Goal: Communication & Community: Answer question/provide support

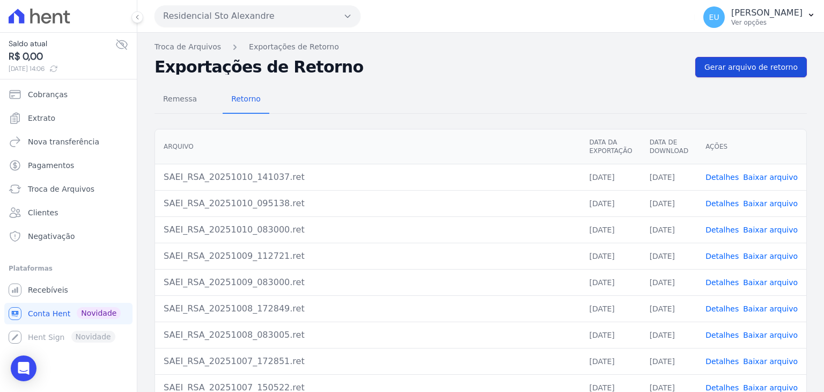
click at [740, 62] on span "Gerar arquivo de retorno" at bounding box center [751, 67] width 93 height 11
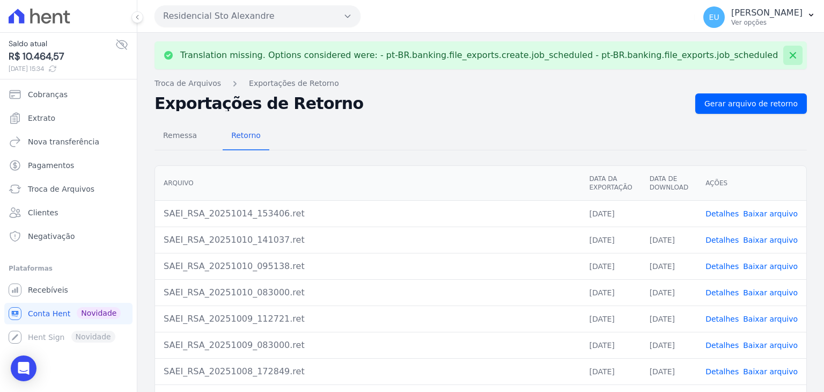
click at [788, 54] on icon at bounding box center [793, 55] width 11 height 11
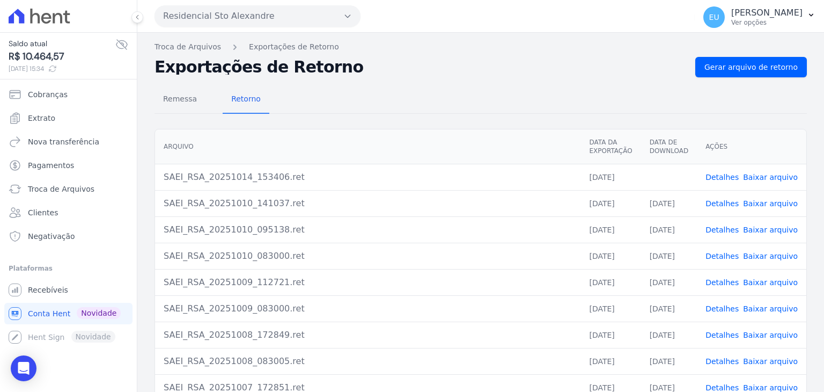
click at [727, 174] on link "Detalhes" at bounding box center [722, 177] width 33 height 9
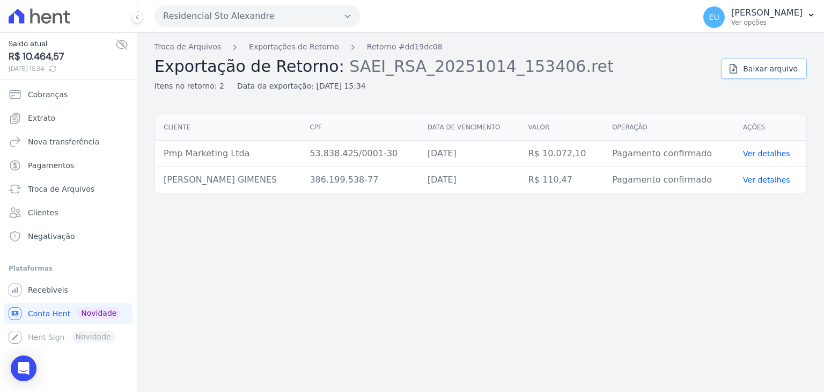
click at [766, 71] on span "Baixar arquivo" at bounding box center [770, 68] width 55 height 11
click at [679, 244] on div "Troca de Arquivos Exportações de Retorno Retorno #dd19dc08 Exportação de Retorn…" at bounding box center [480, 212] width 687 height 359
click at [262, 44] on link "Exportações de Retorno" at bounding box center [294, 46] width 90 height 11
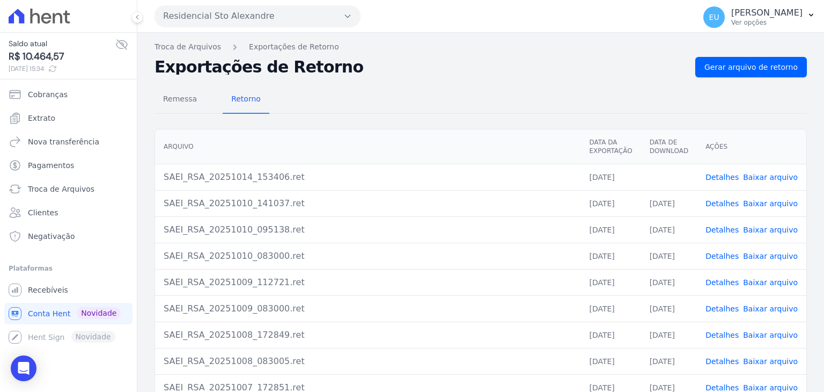
click at [761, 177] on link "Baixar arquivo" at bounding box center [770, 177] width 55 height 9
click at [635, 62] on h2 "Exportações de Retorno" at bounding box center [421, 67] width 532 height 15
click at [174, 99] on span "Remessa" at bounding box center [180, 98] width 47 height 21
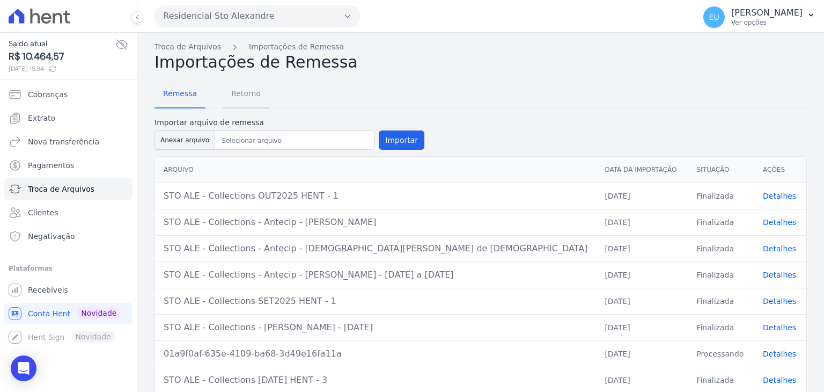
click at [243, 93] on span "Retorno" at bounding box center [246, 93] width 42 height 21
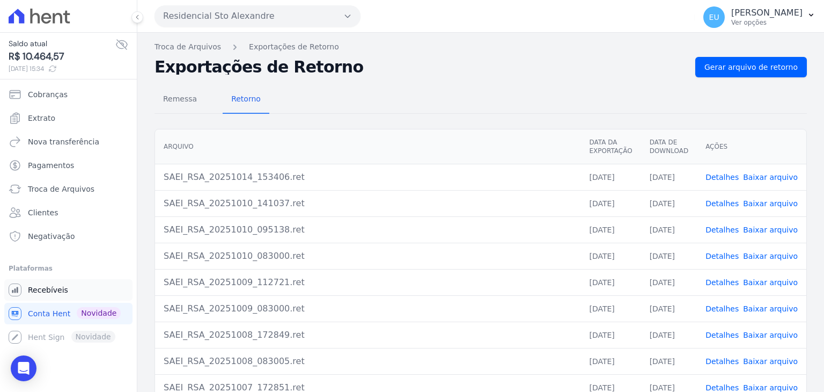
click at [46, 289] on span "Recebíveis" at bounding box center [48, 289] width 40 height 11
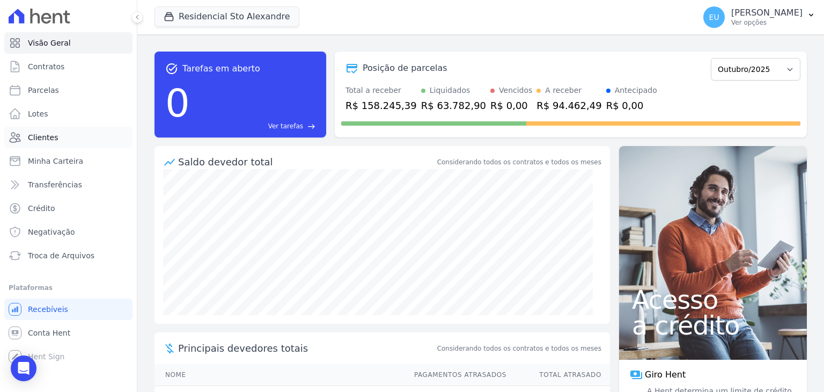
click at [42, 134] on span "Clientes" at bounding box center [43, 137] width 30 height 11
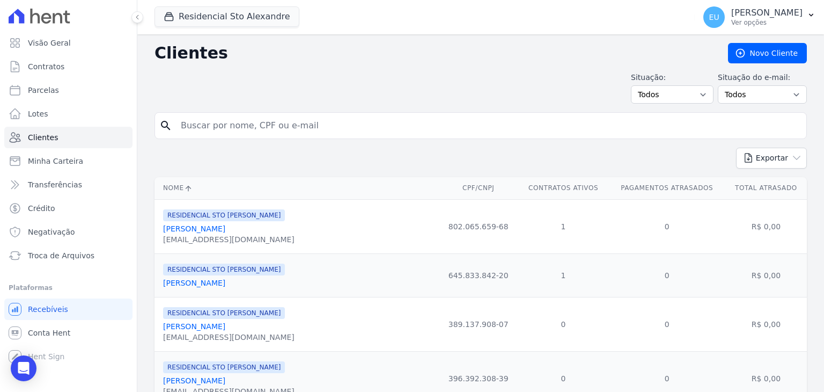
click at [237, 121] on input "search" at bounding box center [488, 125] width 628 height 21
type input "vinicius"
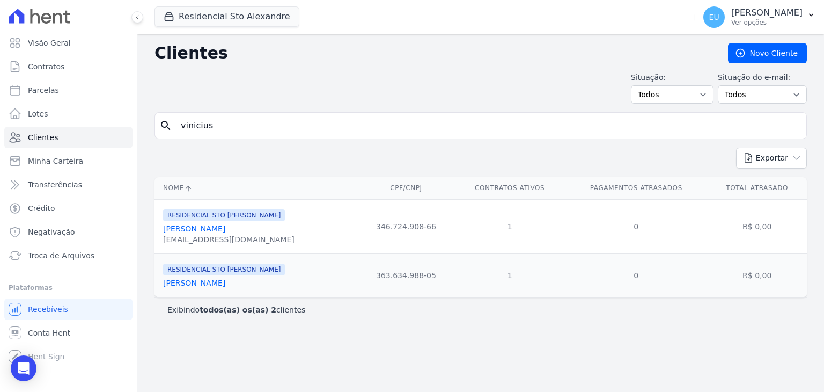
drag, startPoint x: 417, startPoint y: 224, endPoint x: 342, endPoint y: 224, distance: 75.1
click at [358, 224] on td "346.724.908-66" at bounding box center [406, 226] width 97 height 54
drag, startPoint x: 227, startPoint y: 129, endPoint x: 152, endPoint y: 130, distance: 74.6
click at [152, 129] on div "Clientes Novo Cliente Situação: Todos Adimplentes Inadimplentes Situação do e-m…" at bounding box center [480, 212] width 687 height 357
type input "rovilson"
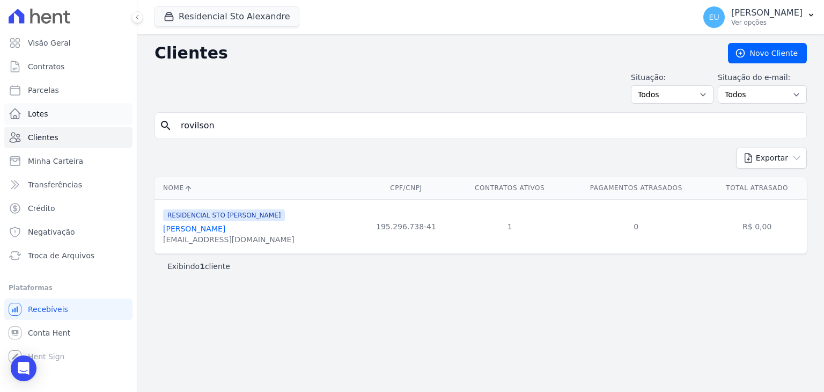
drag, startPoint x: 224, startPoint y: 123, endPoint x: 106, endPoint y: 121, distance: 118.1
click at [106, 121] on div "Visão Geral Contratos Parcelas Lotes Clientes Minha Carteira Transferências Cré…" at bounding box center [412, 196] width 824 height 392
click at [41, 86] on span "Parcelas" at bounding box center [43, 90] width 31 height 11
select select
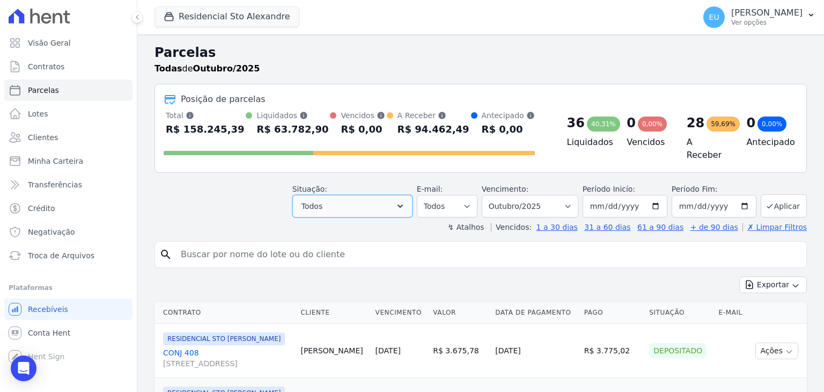
click at [362, 200] on button "Todos" at bounding box center [352, 206] width 120 height 23
click at [406, 201] on icon "button" at bounding box center [400, 206] width 11 height 11
click at [400, 201] on button "Todos" at bounding box center [352, 206] width 120 height 23
click at [774, 197] on button "Aplicar" at bounding box center [784, 205] width 46 height 23
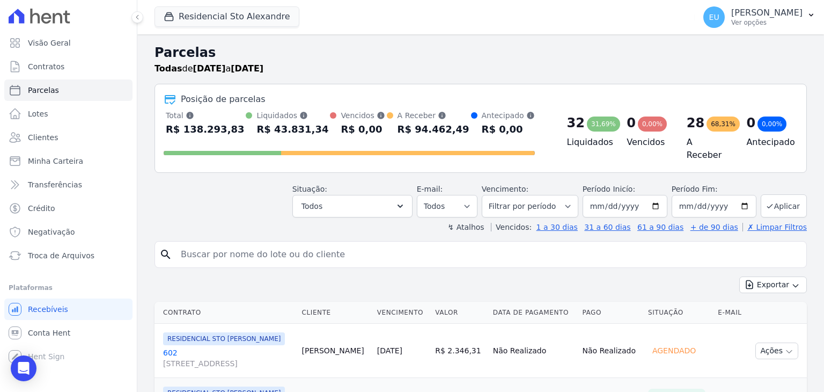
select select
click at [340, 197] on button "Todos" at bounding box center [352, 206] width 120 height 23
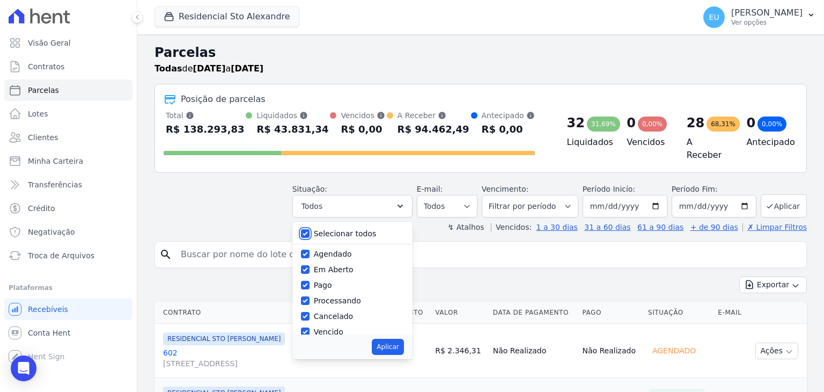
click at [310, 229] on input "Selecionar todos" at bounding box center [305, 233] width 9 height 9
checkbox input "false"
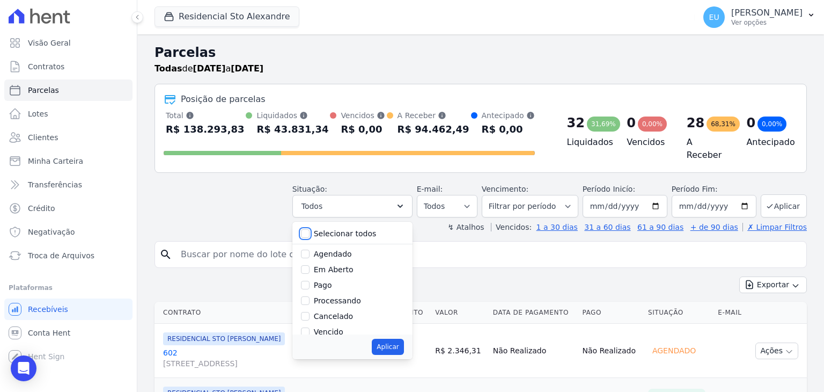
checkbox input "false"
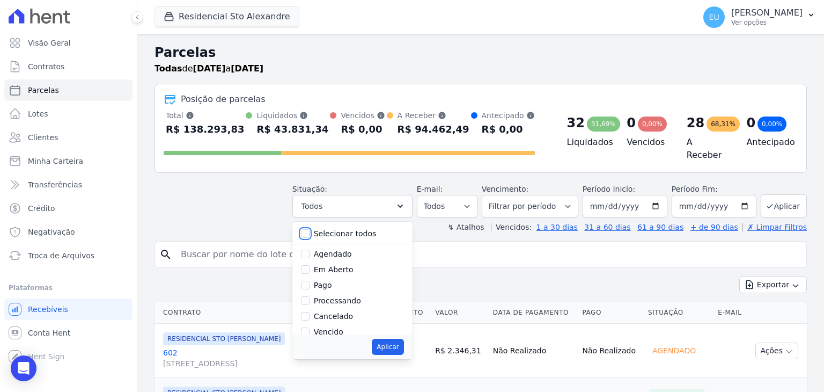
checkbox input "false"
click at [310, 266] on input "Em Aberto" at bounding box center [305, 269] width 9 height 9
checkbox input "true"
click at [393, 339] on button "Aplicar" at bounding box center [388, 347] width 32 height 16
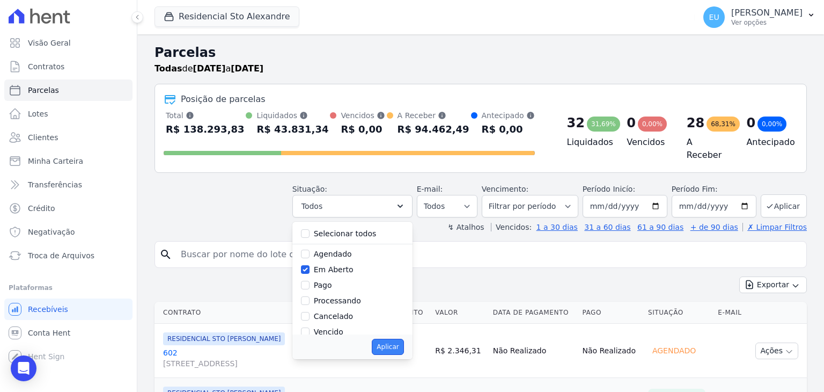
select select "pending"
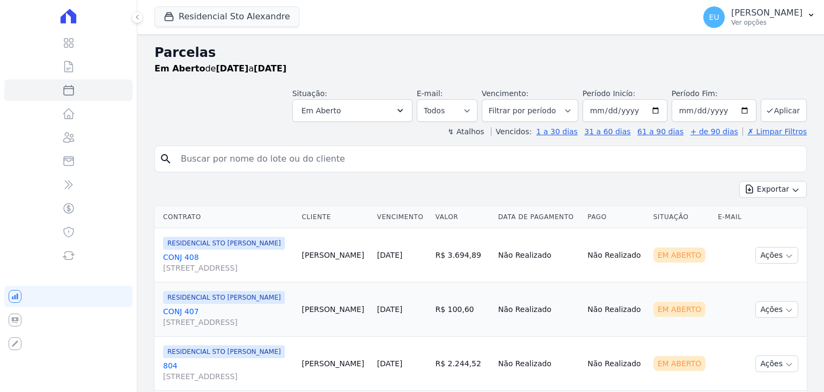
select select
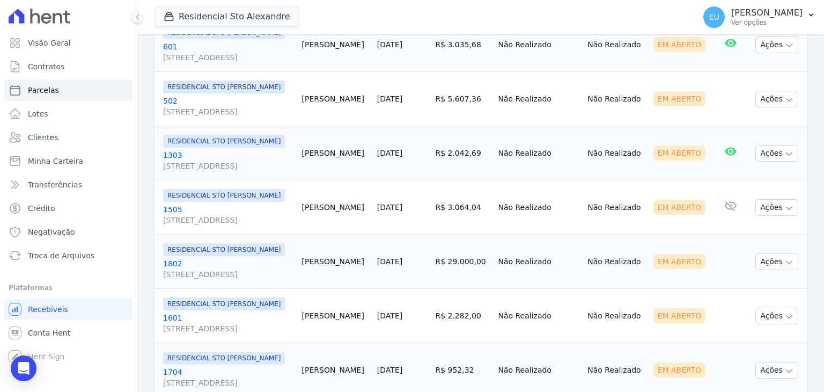
scroll to position [483, 0]
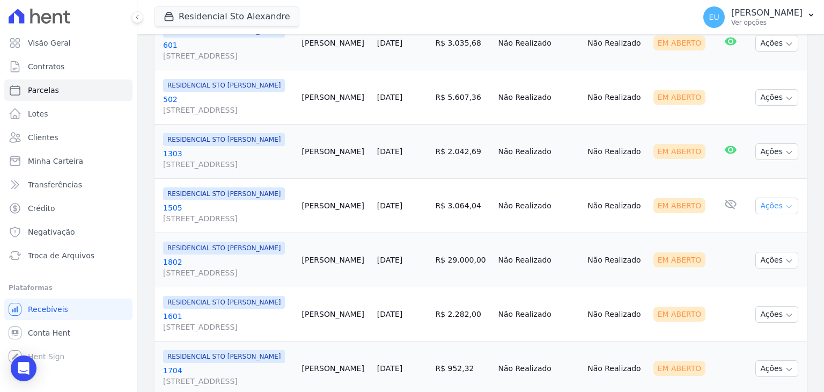
click at [785, 211] on icon "button" at bounding box center [789, 206] width 9 height 9
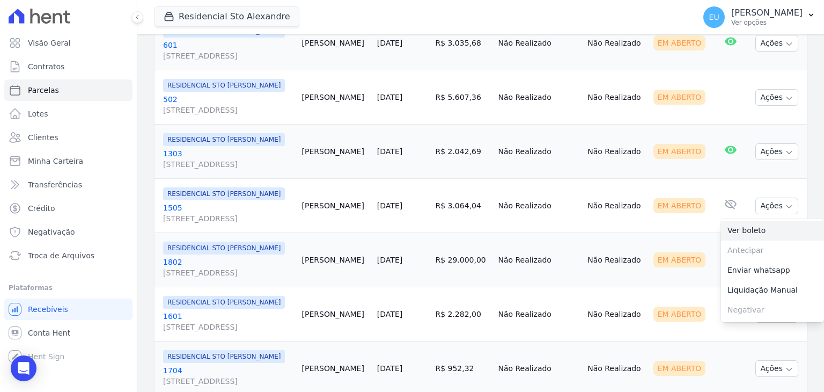
click at [734, 240] on link "Ver boleto" at bounding box center [772, 231] width 103 height 20
click at [751, 280] on link "Enviar whatsapp" at bounding box center [772, 270] width 103 height 20
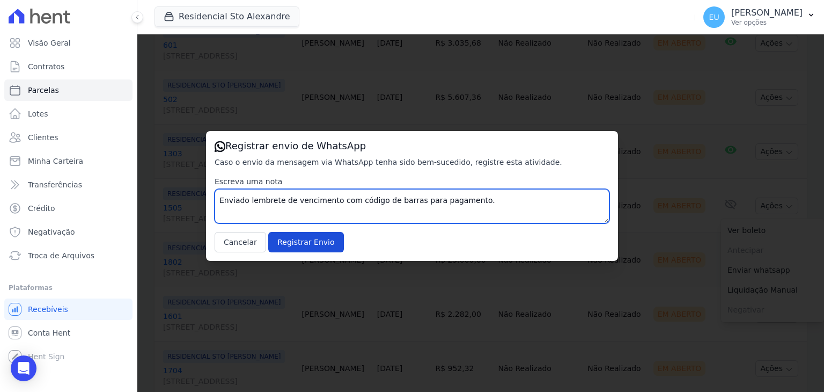
click at [467, 199] on textarea "Enviado lembrete de vencimento com código de barras para pagamento." at bounding box center [412, 206] width 395 height 34
type textarea "Enviado lembrete de vencimento com código de barras para pagamento em 14/10 às …"
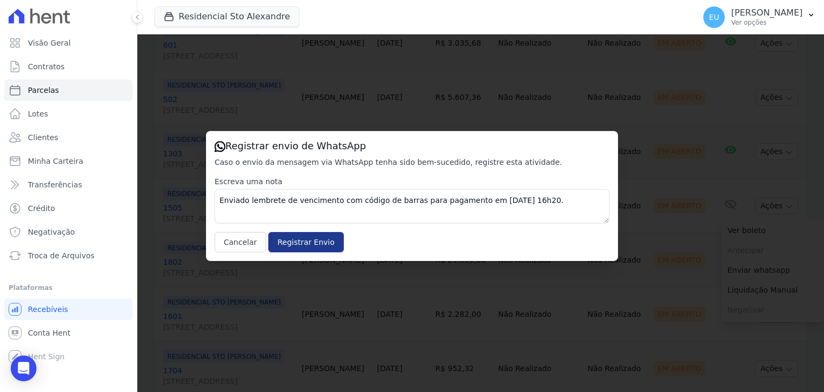
click at [296, 239] on input "Registrar Envio" at bounding box center [305, 242] width 75 height 20
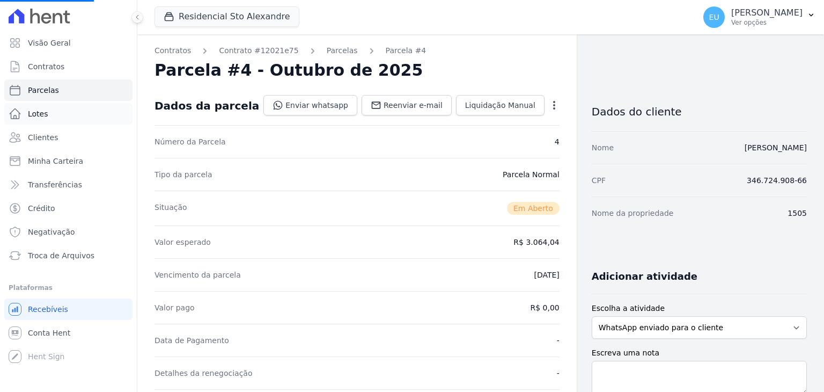
select select
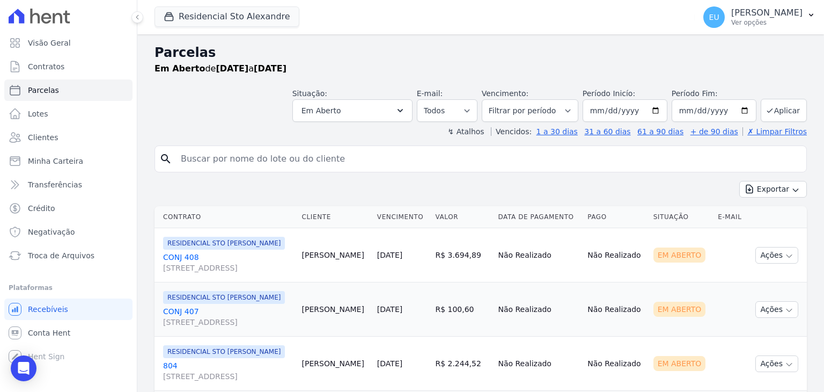
click at [193, 156] on input "search" at bounding box center [488, 158] width 628 height 21
type input "rovilson"
select select
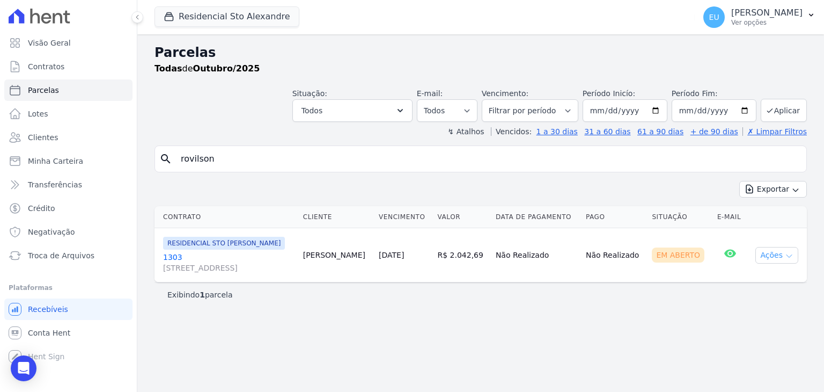
click at [789, 252] on icon "button" at bounding box center [789, 256] width 9 height 9
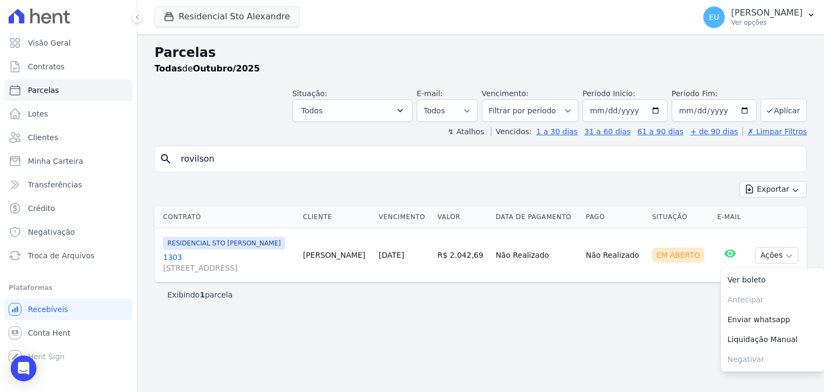
click at [752, 316] on link "Enviar whatsapp" at bounding box center [772, 320] width 103 height 20
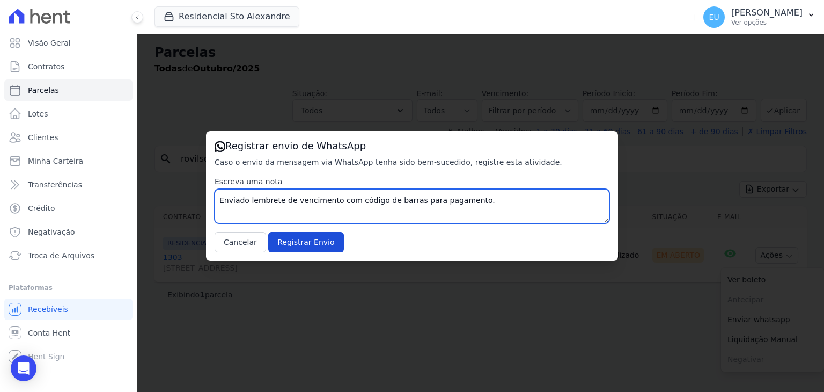
click at [249, 199] on textarea "Enviado lembrete de vencimento com código de barras para pagamento." at bounding box center [412, 206] width 395 height 34
click at [505, 200] on textarea "Enviado lembrete de vencimento com código de barras para pagamento." at bounding box center [412, 206] width 395 height 34
type textarea "Enviado por whats, lembrete de vencimento com código de barras para pagamento e…"
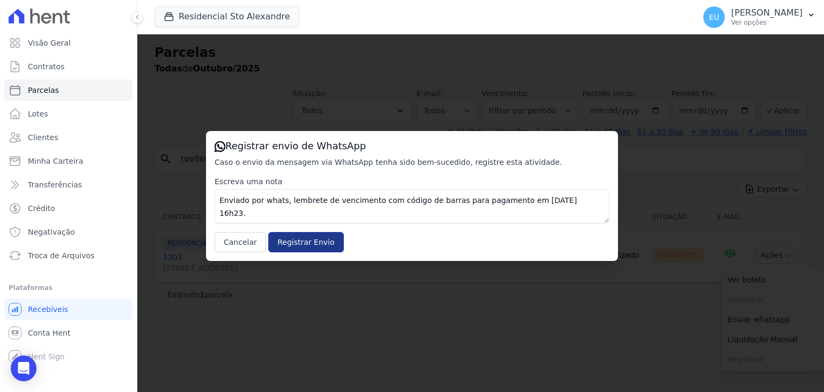
click at [290, 239] on input "Registrar Envio" at bounding box center [305, 242] width 75 height 20
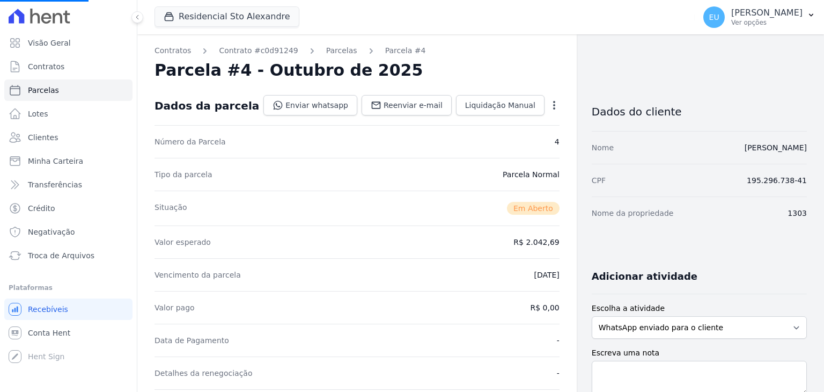
select select
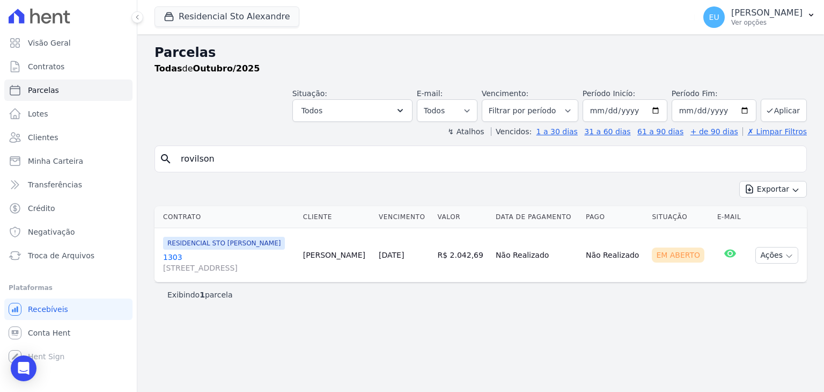
drag, startPoint x: 226, startPoint y: 157, endPoint x: 140, endPoint y: 158, distance: 86.4
click at [146, 157] on div "Parcelas Todas de Outubro/2025 Situação: Agendado Em Aberto Pago Processando Ca…" at bounding box center [480, 212] width 687 height 357
type input "rubens"
select select
click at [786, 252] on icon "button" at bounding box center [789, 256] width 9 height 9
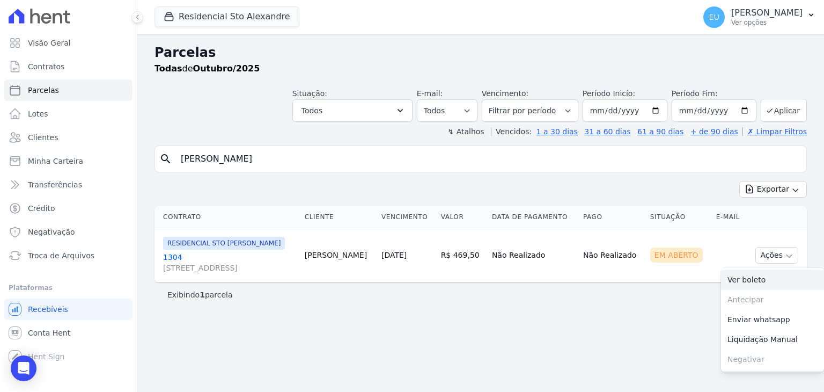
click at [749, 277] on link "Ver boleto" at bounding box center [772, 280] width 103 height 20
click at [750, 317] on link "Enviar whatsapp" at bounding box center [772, 320] width 103 height 20
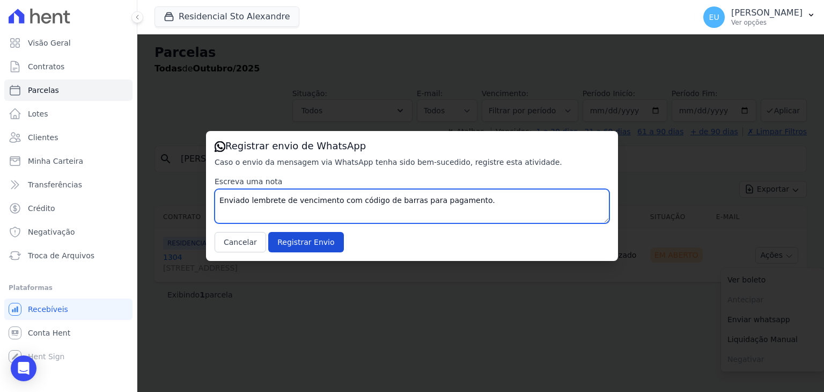
drag, startPoint x: 246, startPoint y: 201, endPoint x: 214, endPoint y: 202, distance: 31.7
click at [236, 197] on textarea "Enviado lembrete de vencimento com código de barras para pagamento." at bounding box center [412, 206] width 395 height 34
click at [247, 200] on textarea "Enviado lembrete de vencimento com código de barras para pagamento." at bounding box center [412, 206] width 395 height 34
click at [331, 200] on textarea "Enviado lembrete de vencimento com código de barras para pagamento." at bounding box center [412, 206] width 395 height 34
type textarea "Enviado lembrete de vencimento, pelo whats em 14/10/2025 às 16h29, com código d…"
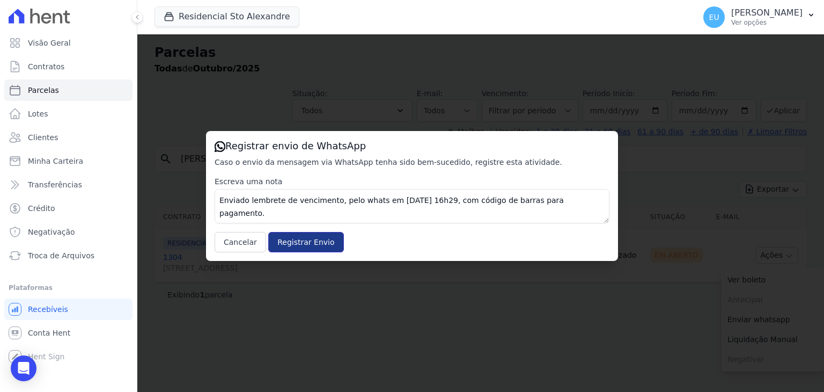
drag, startPoint x: 283, startPoint y: 240, endPoint x: 285, endPoint y: 250, distance: 9.8
click at [284, 240] on input "Registrar Envio" at bounding box center [305, 242] width 75 height 20
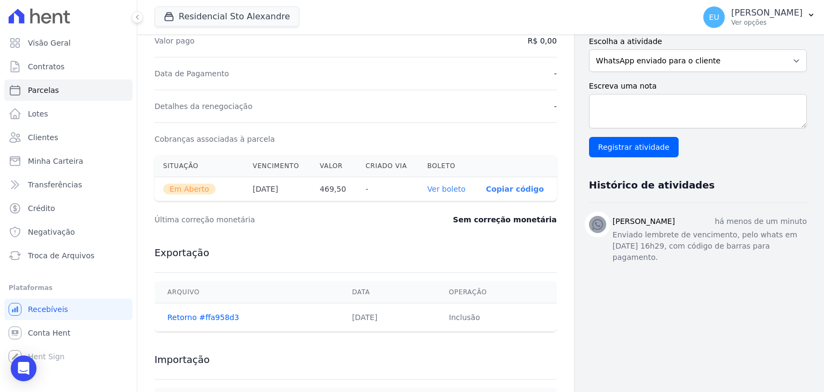
scroll to position [268, 0]
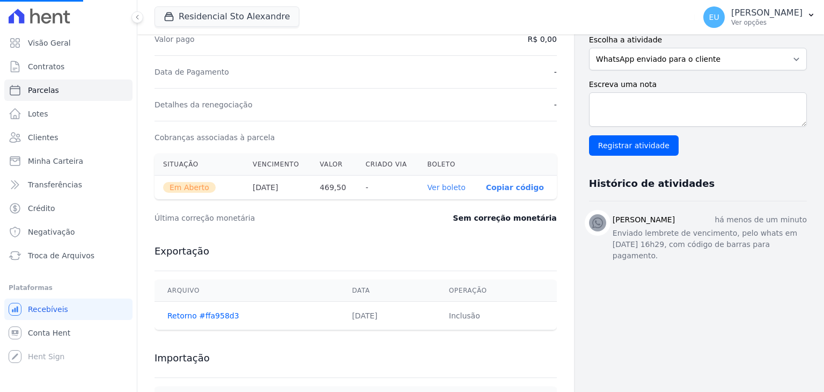
select select
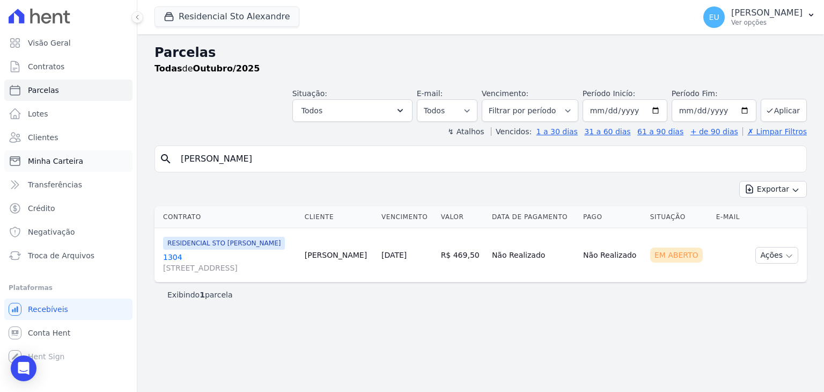
drag, startPoint x: 220, startPoint y: 162, endPoint x: 129, endPoint y: 159, distance: 91.2
click at [129, 157] on div "Visão Geral Contratos Parcelas Lotes Clientes Minha Carteira Transferências Cré…" at bounding box center [412, 196] width 824 height 392
type input "vinicius"
select select
click at [237, 161] on input "vinicius" at bounding box center [488, 158] width 628 height 21
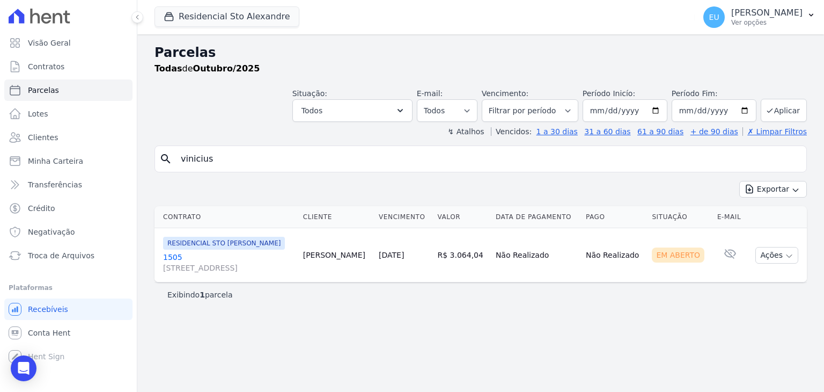
drag, startPoint x: 219, startPoint y: 159, endPoint x: 269, endPoint y: 253, distance: 105.9
click at [159, 154] on div "search vinicius" at bounding box center [481, 158] width 652 height 27
type input "rodrigues"
select select
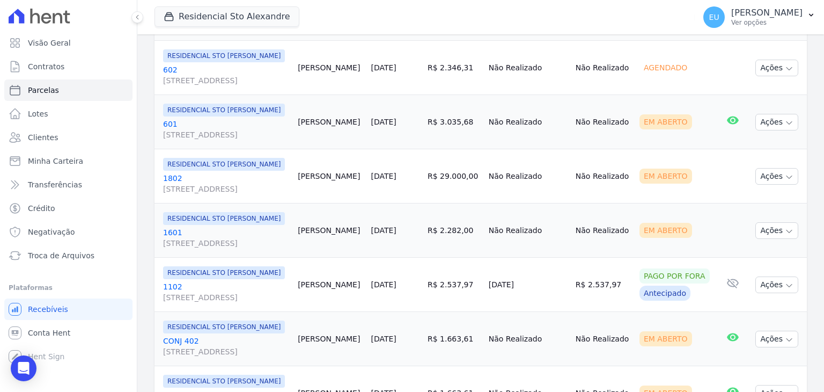
scroll to position [215, 0]
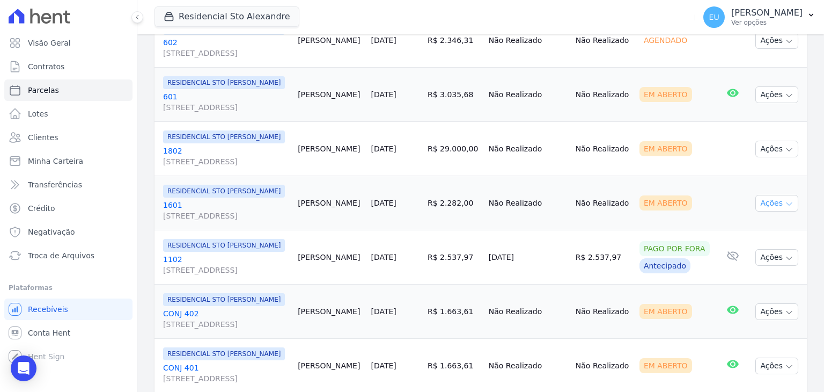
click at [785, 208] on icon "button" at bounding box center [789, 204] width 9 height 9
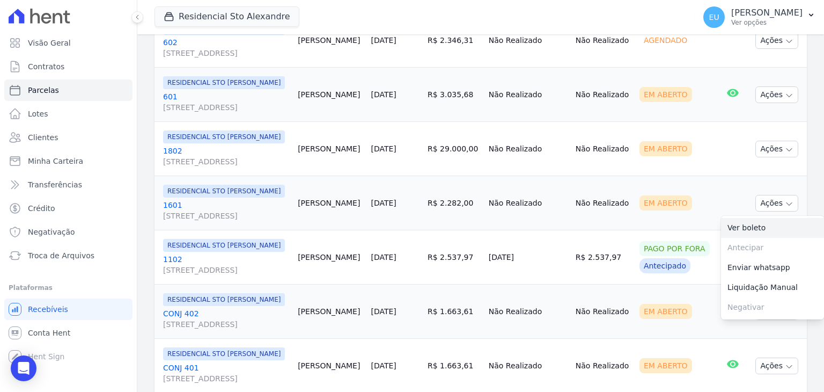
click at [732, 238] on link "Ver boleto" at bounding box center [772, 228] width 103 height 20
click at [662, 230] on td "Em Aberto" at bounding box center [675, 203] width 81 height 54
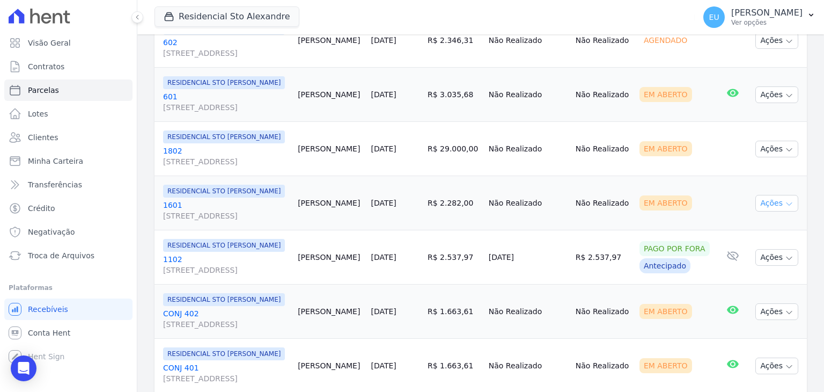
click at [785, 208] on icon "button" at bounding box center [789, 204] width 9 height 9
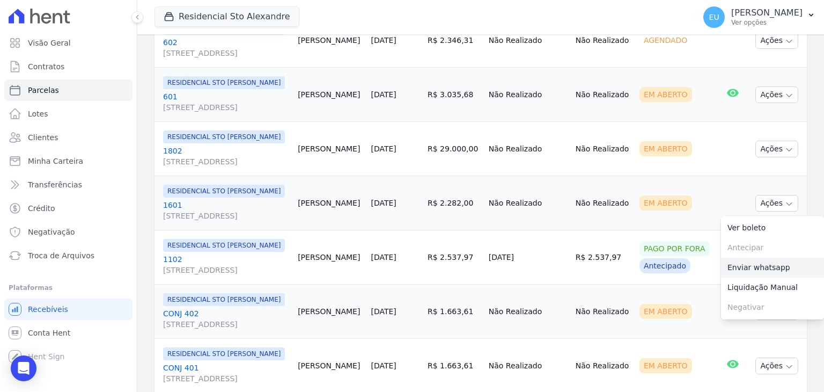
click at [740, 277] on link "Enviar whatsapp" at bounding box center [772, 268] width 103 height 20
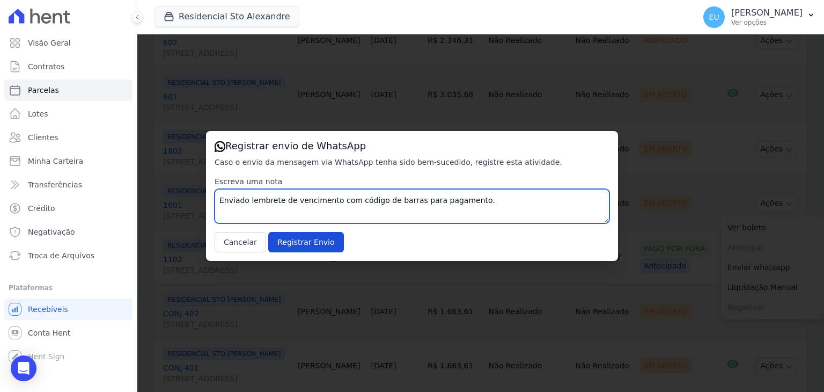
click at [331, 200] on textarea "Enviado lembrete de vencimento com código de barras para pagamento." at bounding box center [412, 206] width 395 height 34
click at [444, 199] on textarea "Enviado lembrete de vencimento com código de barras para pagamento." at bounding box center [412, 206] width 395 height 34
click at [367, 199] on textarea "Enviado lembrete de vencimento com código de barras para pagamento." at bounding box center [412, 206] width 395 height 34
type textarea "Enviado lembrete de vencimento, pelo whats em 14/10/2025 às 16h33, com código d…"
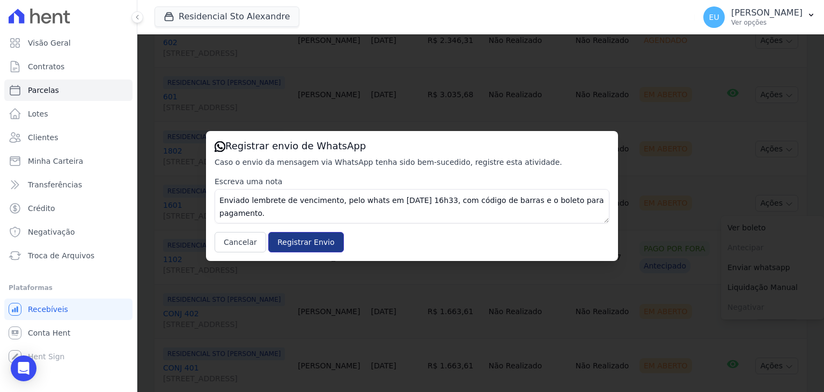
click at [296, 239] on input "Registrar Envio" at bounding box center [305, 242] width 75 height 20
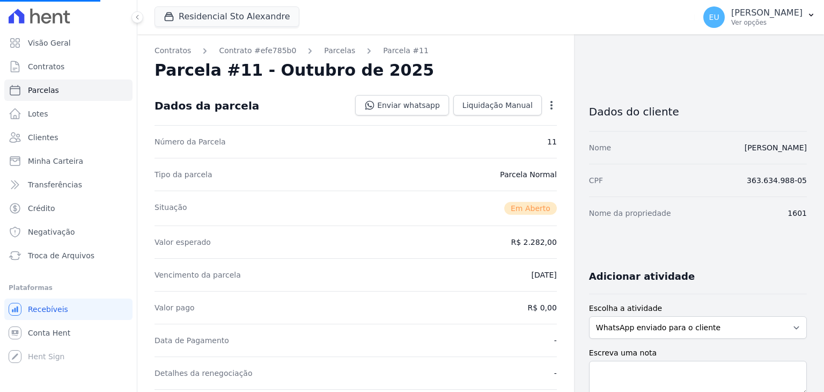
select select
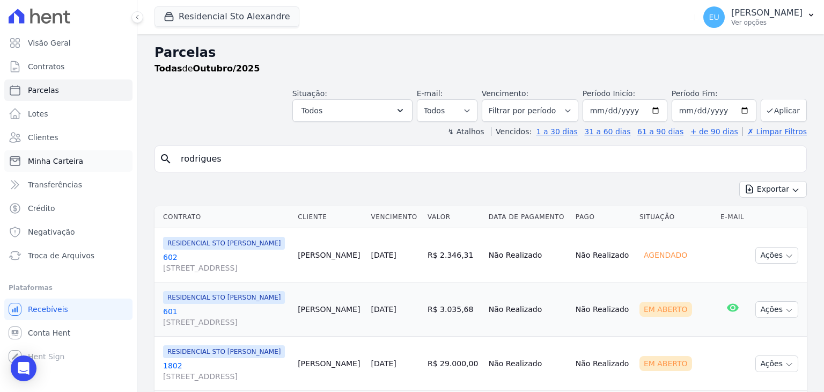
drag, startPoint x: 219, startPoint y: 156, endPoint x: 99, endPoint y: 153, distance: 120.2
click at [99, 152] on div "Visão Geral Contratos Parcelas Lotes Clientes Minha Carteira Transferências Cré…" at bounding box center [412, 196] width 824 height 392
type input "rocha"
select select
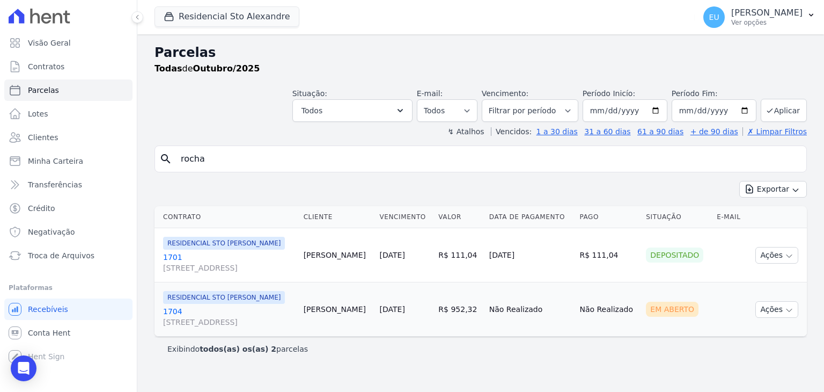
click at [180, 158] on input "rocha" at bounding box center [488, 158] width 628 height 21
type input "gustavo rocha"
select select
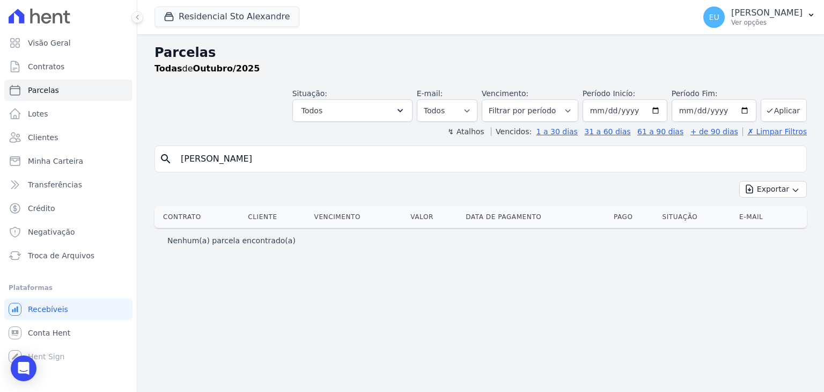
drag, startPoint x: 212, startPoint y: 158, endPoint x: 378, endPoint y: 152, distance: 165.4
click at [377, 152] on input "gustavo rocha" at bounding box center [488, 158] width 628 height 21
select select
click at [223, 156] on input "gustavo rocha" at bounding box center [488, 158] width 628 height 21
click at [225, 158] on input "gustavo rocha" at bounding box center [488, 158] width 628 height 21
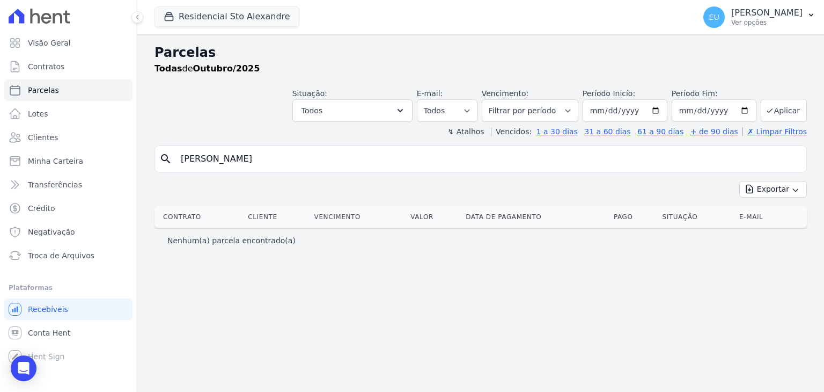
drag, startPoint x: 234, startPoint y: 159, endPoint x: 212, endPoint y: 162, distance: 22.6
click at [212, 162] on input "gustavo rocha" at bounding box center [488, 158] width 628 height 21
type input "gustavo"
select select
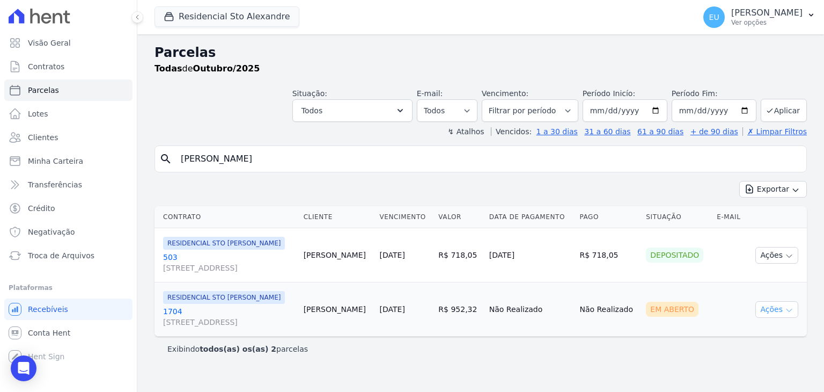
click at [790, 309] on icon "button" at bounding box center [789, 310] width 9 height 9
click at [737, 344] on link "Ver boleto" at bounding box center [772, 334] width 103 height 20
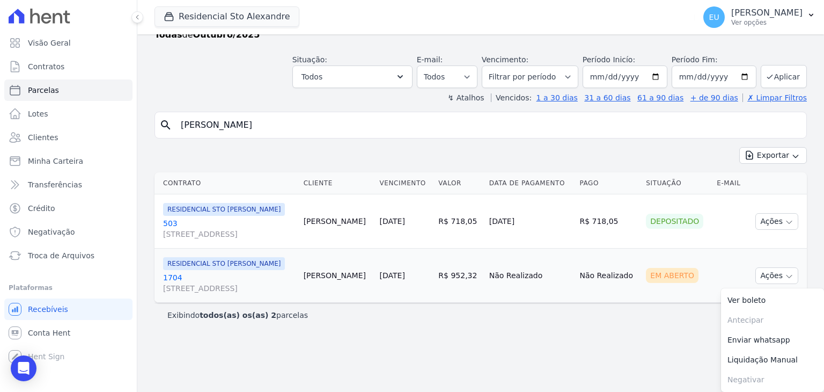
scroll to position [57, 0]
click at [745, 338] on link "Enviar whatsapp" at bounding box center [772, 340] width 103 height 20
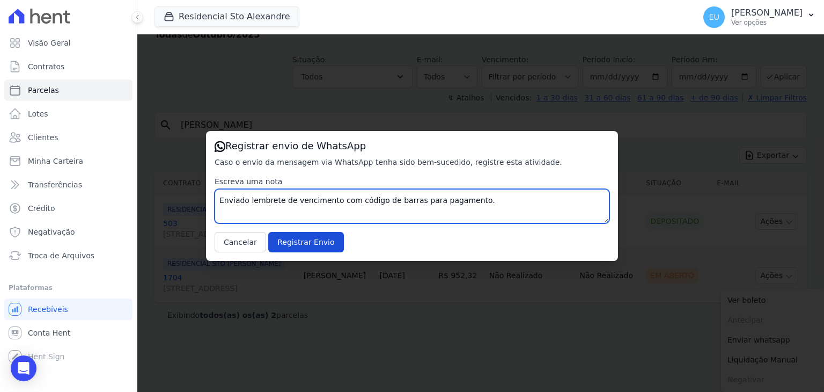
click at [247, 200] on textarea "Enviado lembrete de vencimento com código de barras para pagamento." at bounding box center [412, 206] width 395 height 34
click at [499, 199] on textarea "Enviado lembrete de vencimento com código de barras para pagamento." at bounding box center [412, 206] width 395 height 34
type textarea "Enviado boleto e lembrete de vencimento com código de barras para pagamento. Pe…"
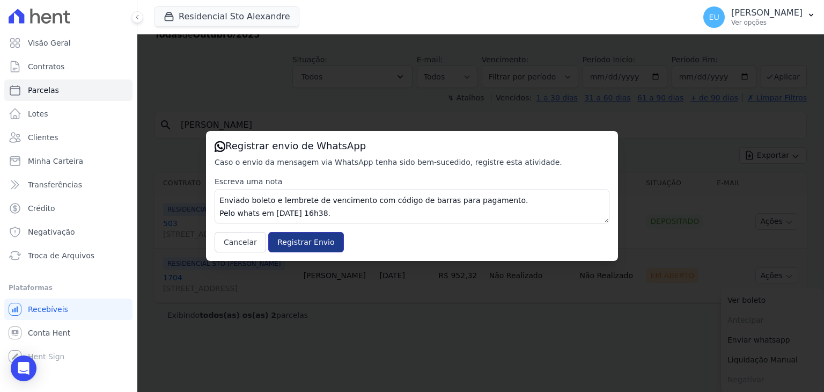
click at [285, 246] on input "Registrar Envio" at bounding box center [305, 242] width 75 height 20
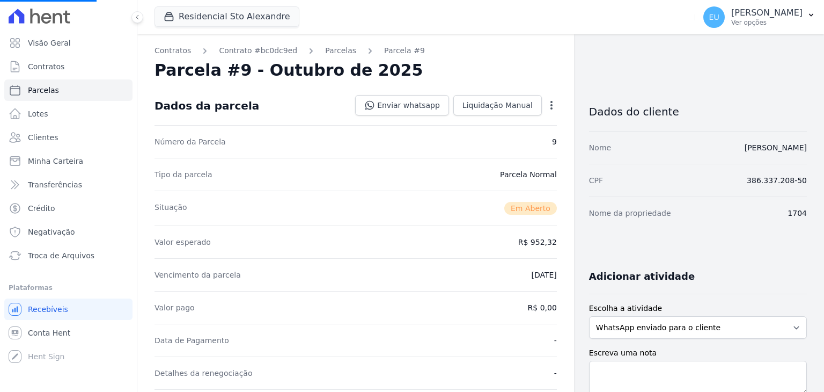
select select
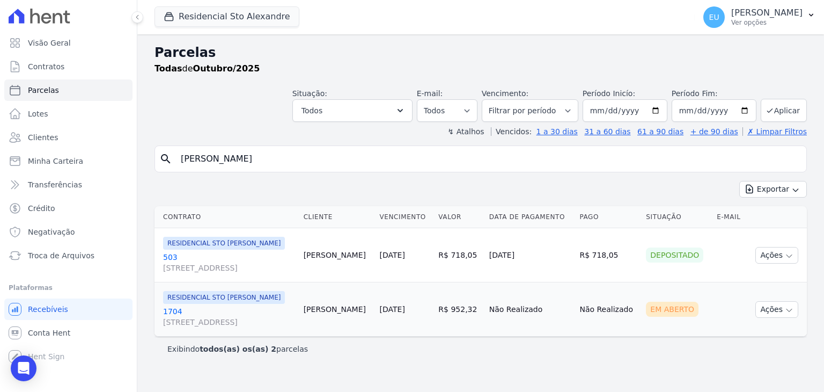
drag, startPoint x: 229, startPoint y: 155, endPoint x: 154, endPoint y: 159, distance: 75.3
click at [154, 158] on div "Parcelas Todas de Outubro/2025 Situação: Agendado Em Aberto Pago Processando Ca…" at bounding box center [480, 212] width 687 height 357
type input "hermes"
select select
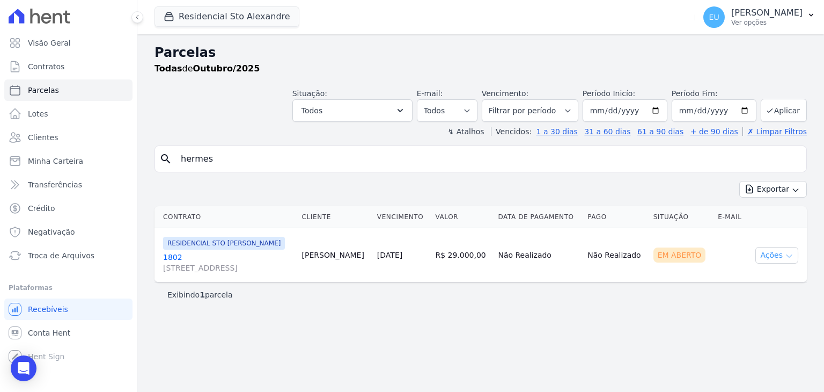
click at [792, 260] on icon "button" at bounding box center [789, 256] width 9 height 9
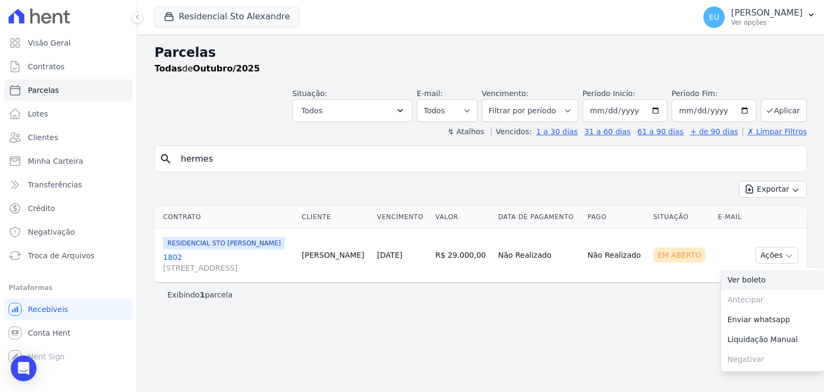
click at [749, 290] on link "Ver boleto" at bounding box center [772, 280] width 103 height 20
click at [745, 290] on link "Ver boleto" at bounding box center [772, 280] width 103 height 20
click at [618, 334] on div "Parcelas Todas de Outubro/2025 Situação: Agendado Em Aberto Pago Processando Ca…" at bounding box center [480, 212] width 687 height 357
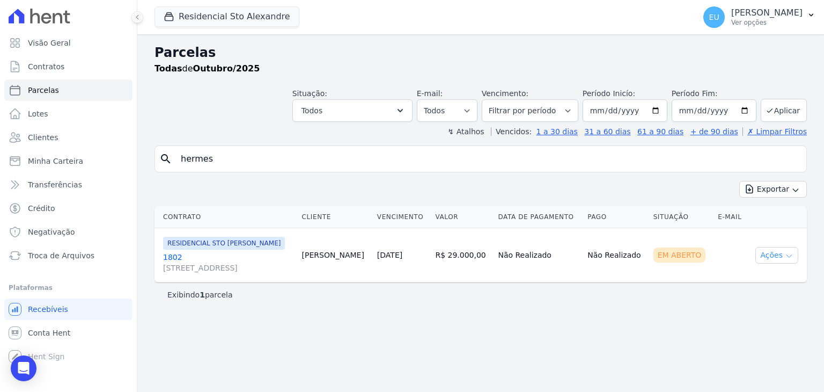
click at [780, 263] on button "Ações" at bounding box center [777, 255] width 43 height 17
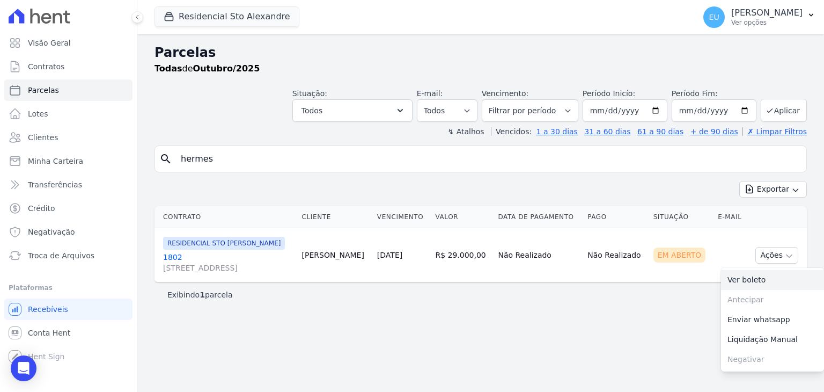
click at [757, 289] on link "Ver boleto" at bounding box center [772, 280] width 103 height 20
click at [58, 253] on span "Troca de Arquivos" at bounding box center [61, 255] width 67 height 11
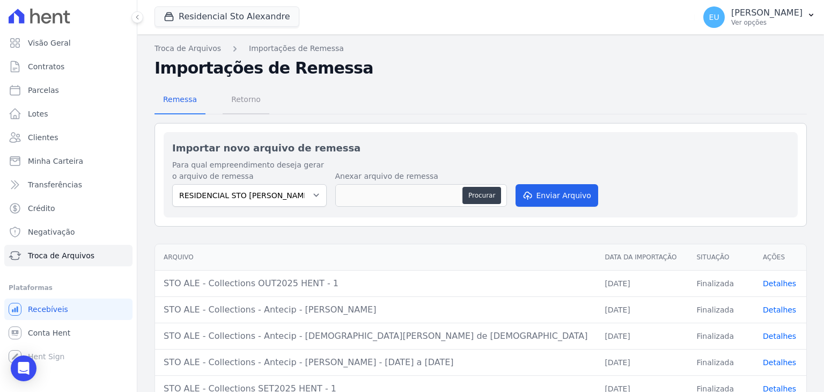
click at [245, 100] on span "Retorno" at bounding box center [246, 99] width 42 height 21
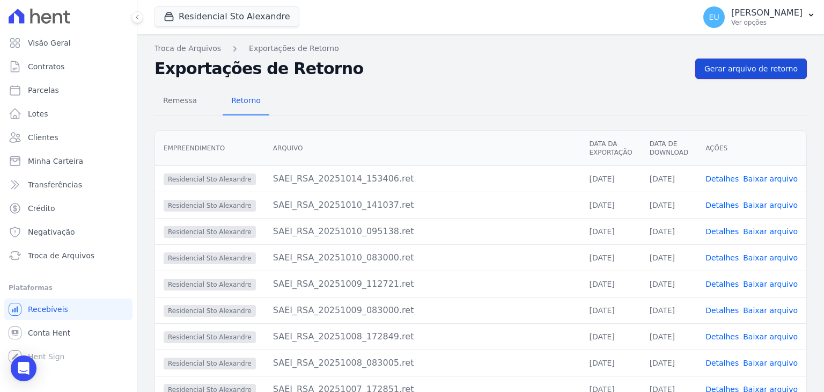
click at [747, 69] on span "Gerar arquivo de retorno" at bounding box center [751, 68] width 93 height 11
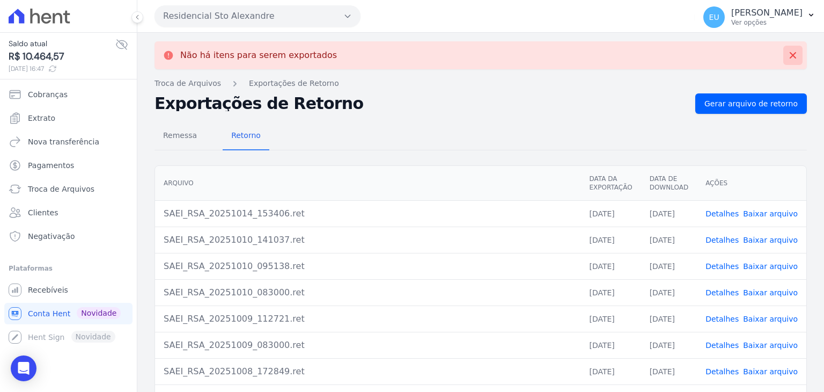
click at [783, 48] on button at bounding box center [792, 55] width 19 height 19
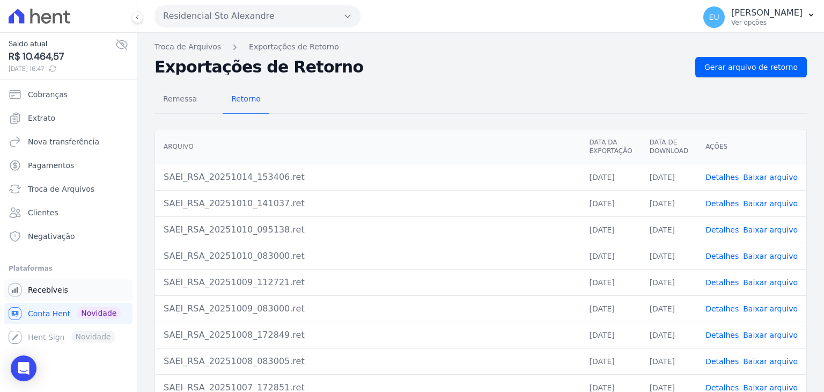
click at [40, 288] on span "Recebíveis" at bounding box center [48, 289] width 40 height 11
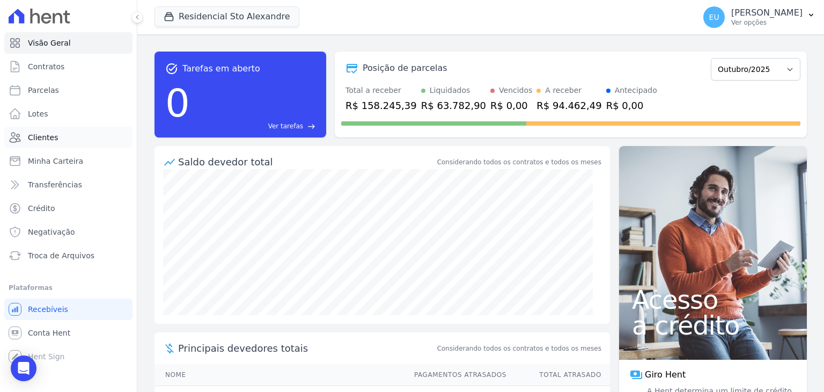
click at [47, 132] on span "Clientes" at bounding box center [43, 137] width 30 height 11
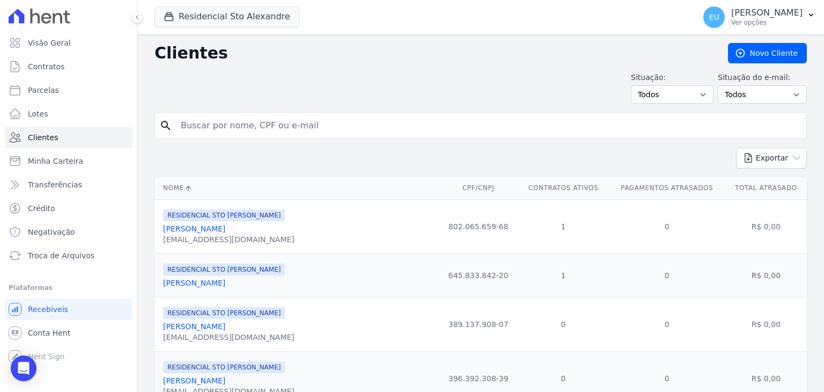
click at [217, 125] on input "search" at bounding box center [488, 125] width 628 height 21
type input "hermes"
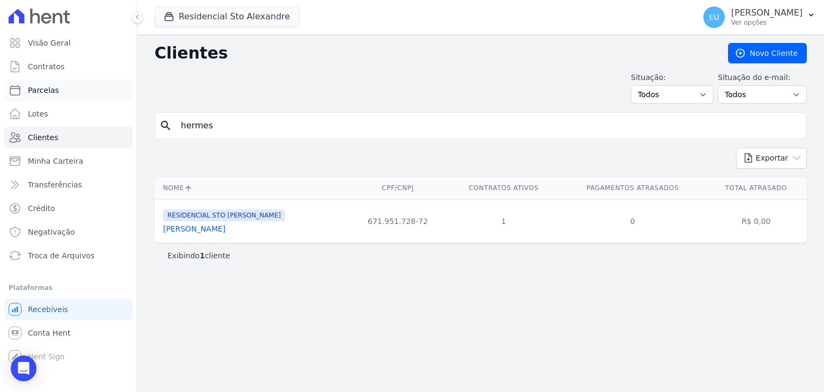
click at [46, 88] on span "Parcelas" at bounding box center [43, 90] width 31 height 11
select select
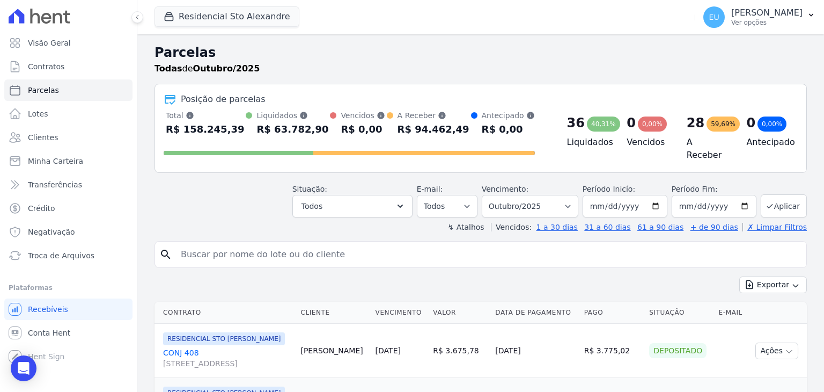
click at [205, 244] on input "search" at bounding box center [488, 254] width 628 height 21
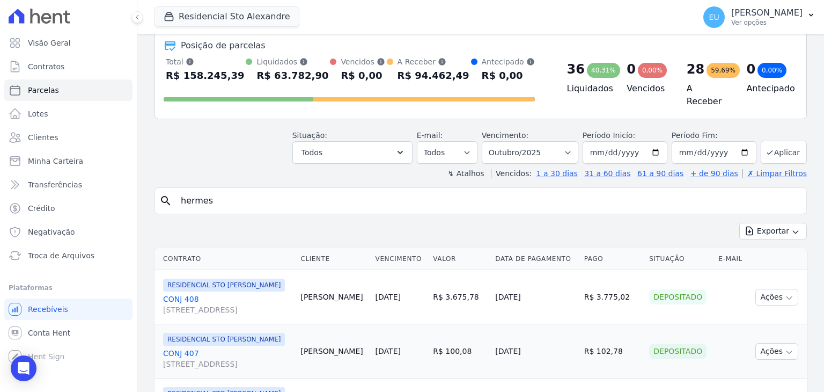
type input "hermes"
select select
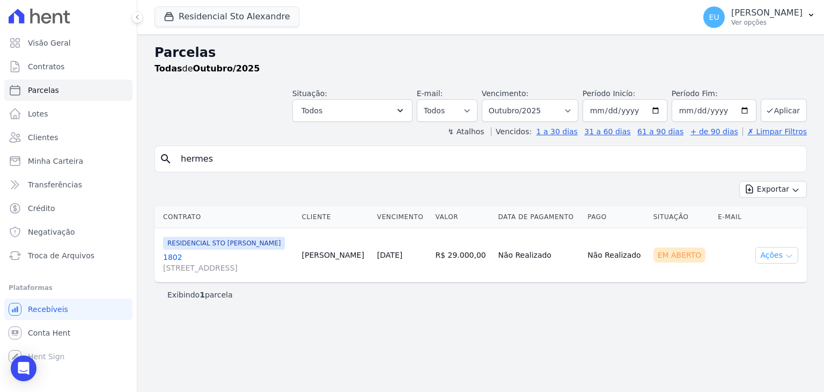
click at [788, 260] on icon "button" at bounding box center [789, 256] width 9 height 9
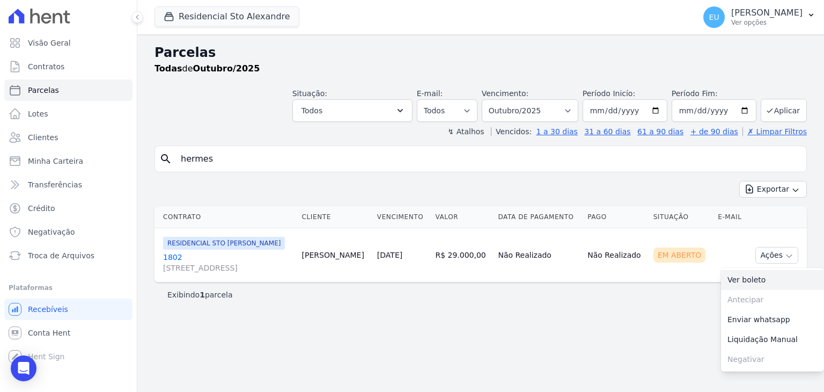
click at [758, 290] on link "Ver boleto" at bounding box center [772, 280] width 103 height 20
click at [755, 329] on link "Enviar whatsapp" at bounding box center [772, 320] width 103 height 20
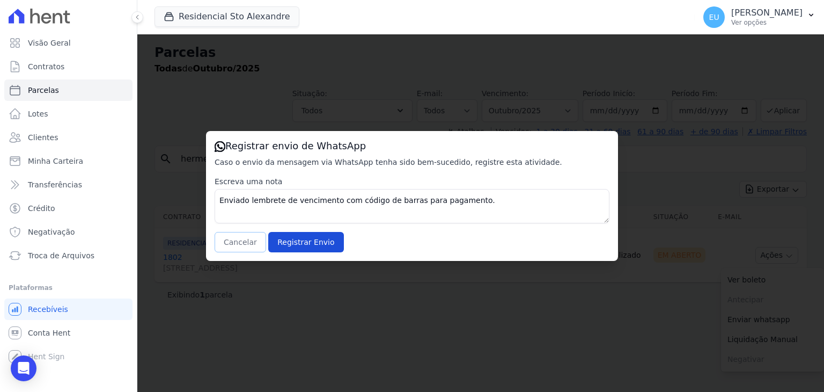
click at [247, 239] on button "Cancelar" at bounding box center [241, 242] width 52 height 20
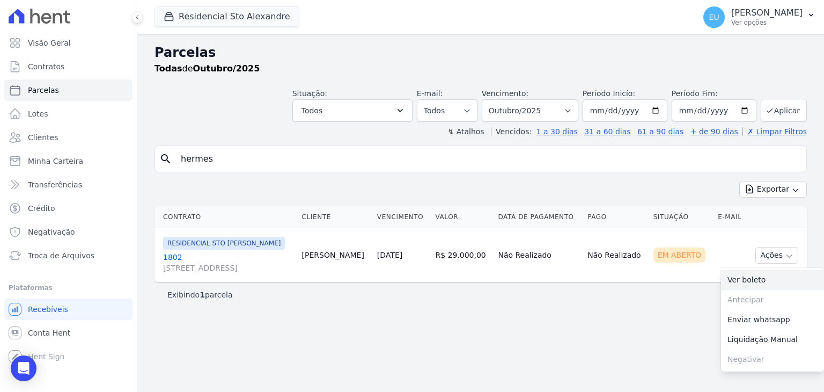
click at [752, 290] on link "Ver boleto" at bounding box center [772, 280] width 103 height 20
click at [362, 300] on div "Exibindo 1 parcela" at bounding box center [480, 294] width 627 height 11
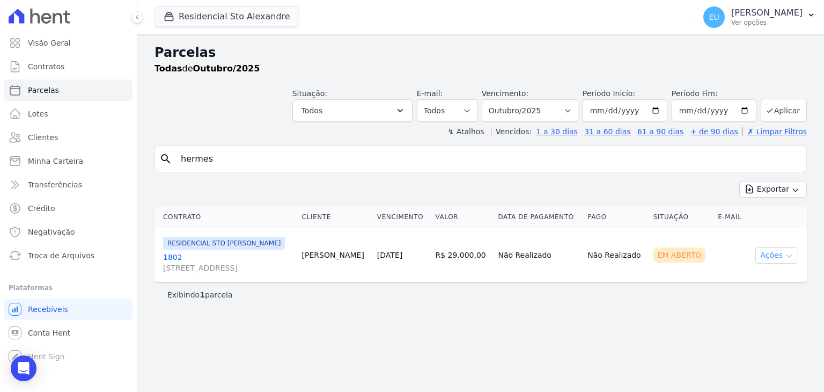
click at [788, 260] on icon "button" at bounding box center [789, 256] width 9 height 9
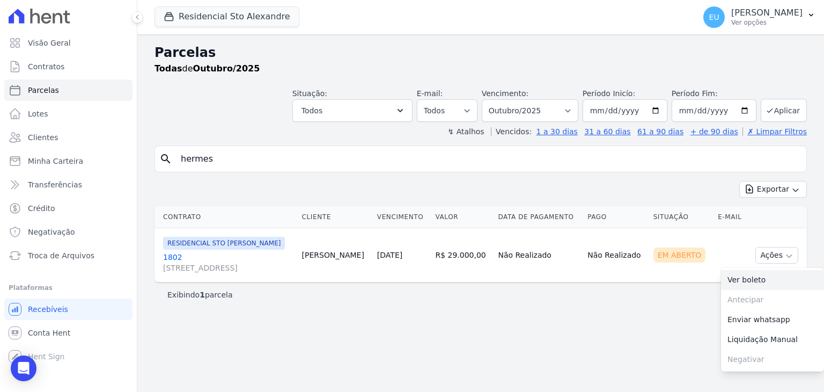
click at [765, 290] on link "Ver boleto" at bounding box center [772, 280] width 103 height 20
click at [771, 329] on link "Enviar whatsapp" at bounding box center [772, 320] width 103 height 20
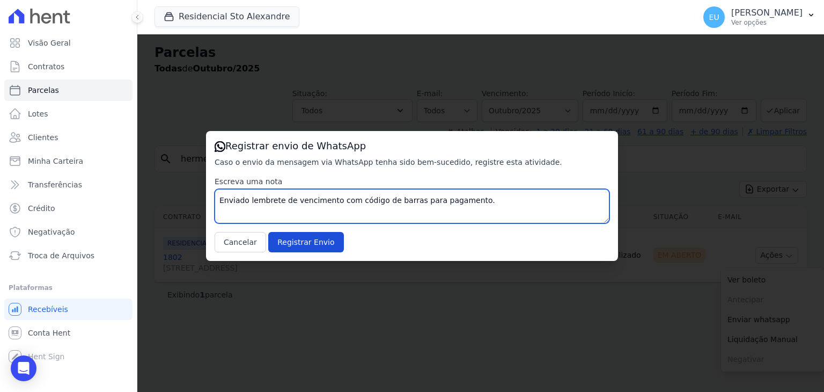
click at [467, 202] on textarea "Enviado lembrete de vencimento com código de barras para pagamento." at bounding box center [412, 206] width 395 height 34
type textarea "Enviado lembrete de vencimento com código de barras para pagamento. Pelo whats …"
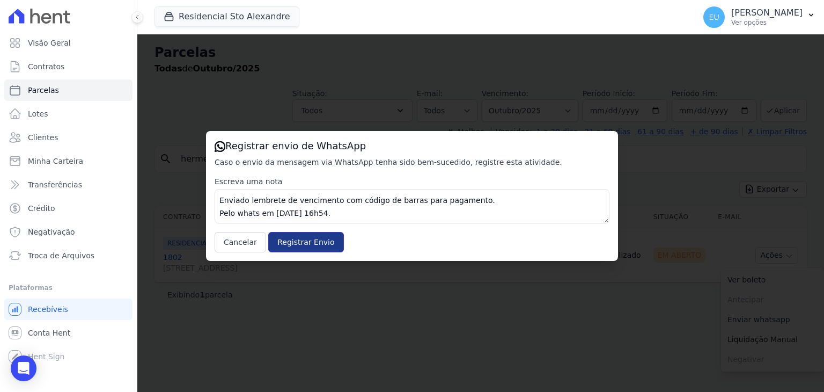
click at [282, 239] on input "Registrar Envio" at bounding box center [305, 242] width 75 height 20
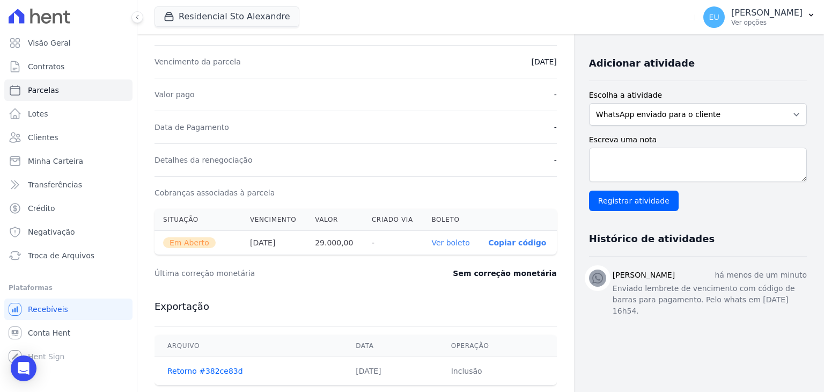
scroll to position [215, 0]
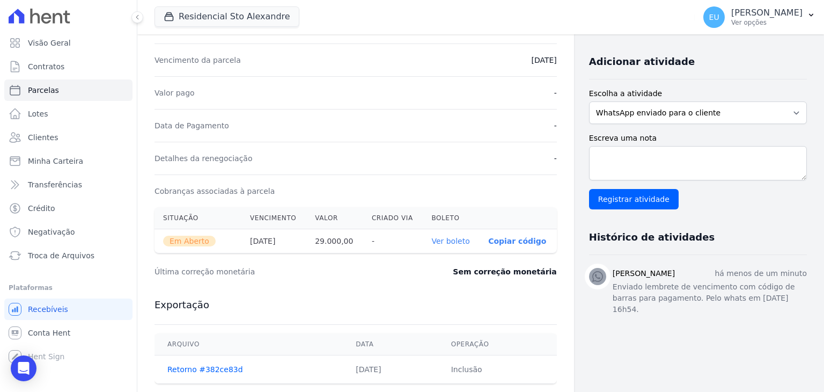
click at [444, 240] on link "Ver boleto" at bounding box center [450, 241] width 38 height 9
